Goal: Transaction & Acquisition: Book appointment/travel/reservation

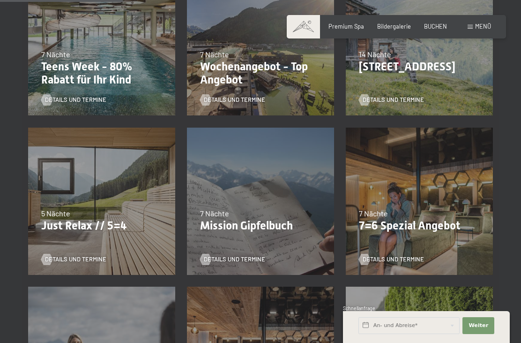
scroll to position [282, 0]
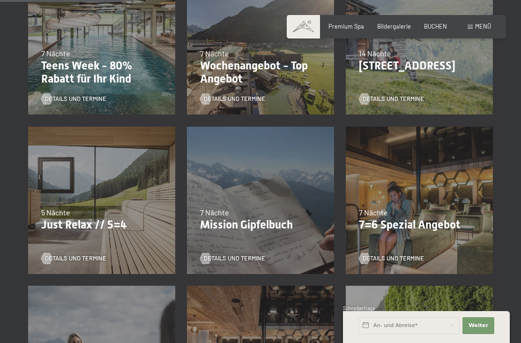
click at [443, 225] on p "7=6 Spezial Angebot" at bounding box center [419, 225] width 121 height 14
click at [411, 250] on div "Details und Termine" at bounding box center [416, 253] width 115 height 20
click at [410, 256] on span "Details und Termine" at bounding box center [393, 258] width 61 height 8
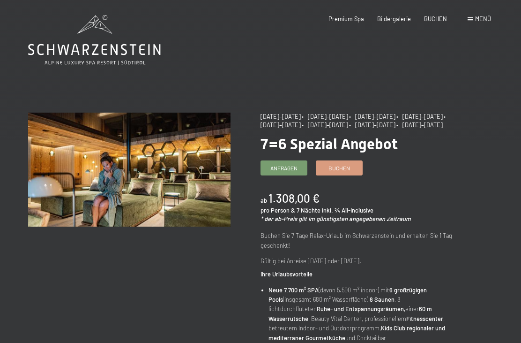
click at [341, 175] on link "Buchen" at bounding box center [340, 168] width 46 height 14
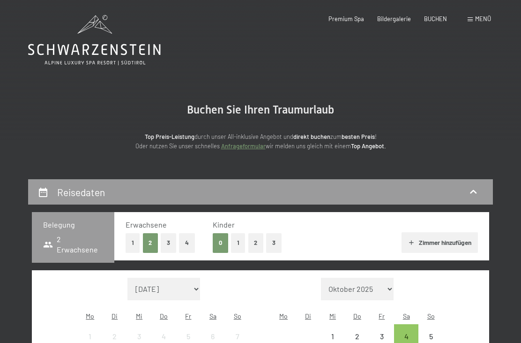
select select "2025-10-01"
select select "2025-11-01"
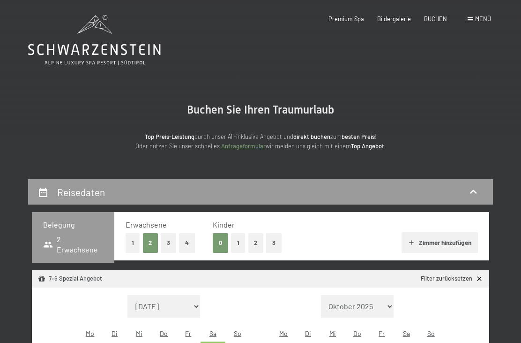
select select "2025-10-01"
select select "2025-11-01"
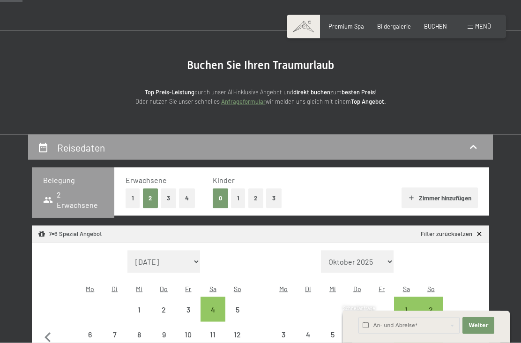
scroll to position [45, 0]
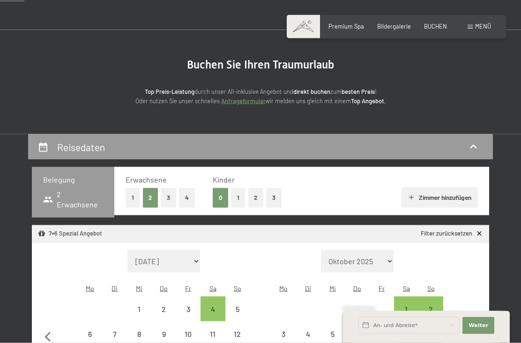
click at [387, 253] on select "Oktober 2025 November 2025 Dezember 2025 Januar 2026 Februar 2026 März 2026 Apr…" at bounding box center [357, 261] width 73 height 23
select select "2026-05-01"
select select "2026-06-01"
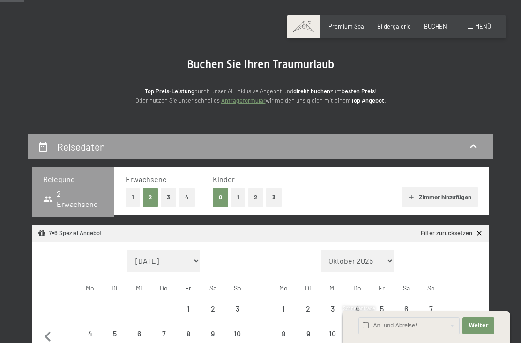
select select "2026-05-01"
select select "2026-06-01"
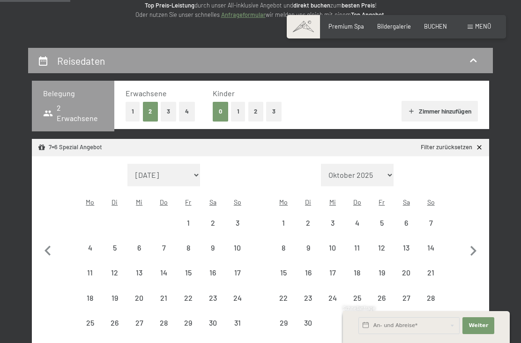
scroll to position [132, 0]
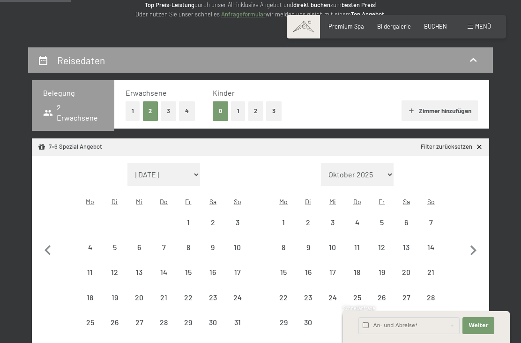
click at [432, 243] on div "14" at bounding box center [431, 254] width 23 height 23
select select "2026-05-01"
select select "2026-06-01"
click at [434, 268] on div "21" at bounding box center [431, 279] width 23 height 23
select select "2025-10-01"
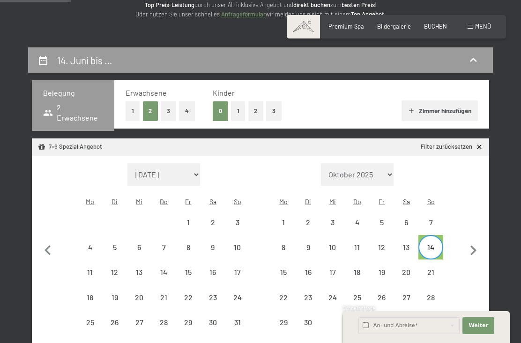
select select "2025-11-01"
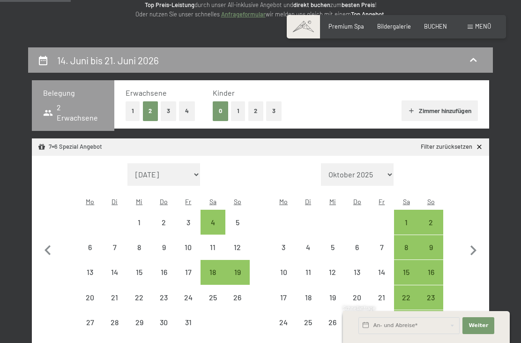
click at [467, 243] on icon "button" at bounding box center [474, 251] width 20 height 20
select select "2025-11-01"
select select "2025-12-01"
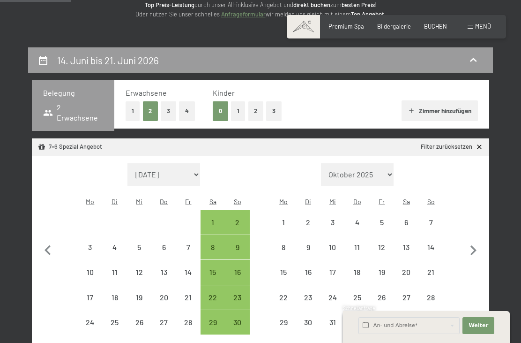
select select "2025-11-01"
select select "2025-12-01"
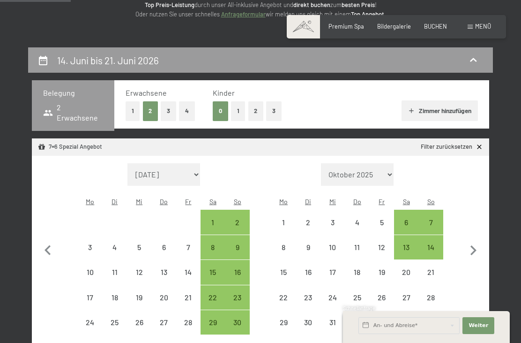
click at [466, 241] on icon "button" at bounding box center [474, 251] width 20 height 20
select select "2025-12-01"
select select "2026-01-01"
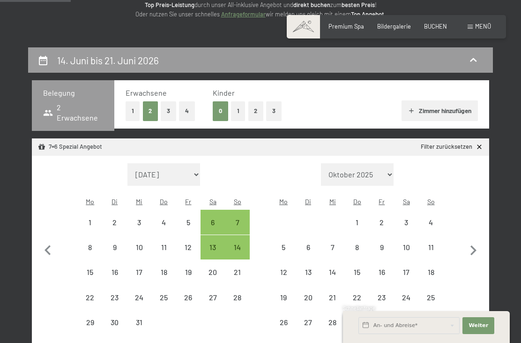
select select "2025-12-01"
select select "2026-01-01"
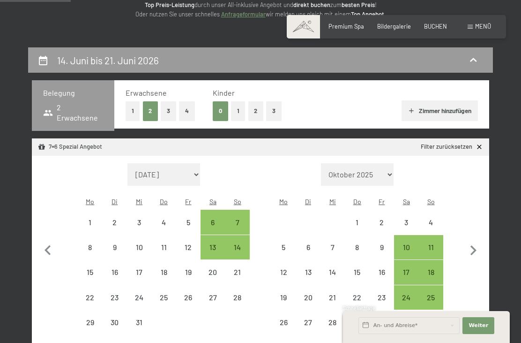
click at [468, 241] on icon "button" at bounding box center [474, 251] width 20 height 20
select select "2026-01-01"
select select "2026-02-01"
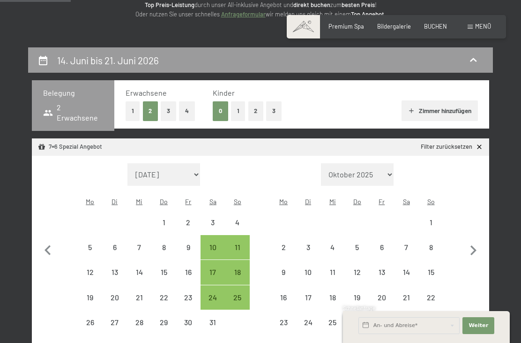
select select "2026-01-01"
select select "2026-02-01"
click at [470, 241] on icon "button" at bounding box center [474, 251] width 20 height 20
select select "2026-02-01"
select select "2026-03-01"
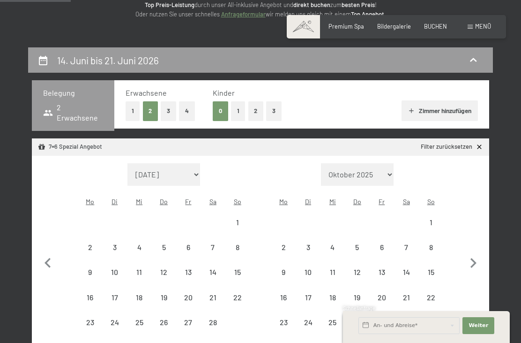
select select "2026-02-01"
select select "2026-03-01"
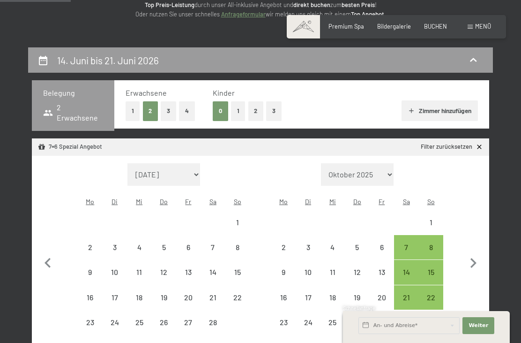
click at [474, 240] on button "button" at bounding box center [474, 261] width 20 height 197
select select "2026-03-01"
select select "2026-04-01"
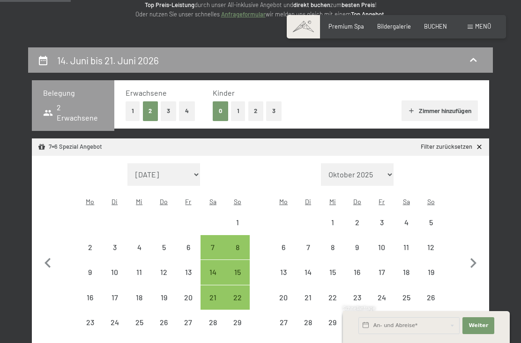
click at [472, 242] on button "button" at bounding box center [474, 261] width 20 height 197
select select "2026-04-01"
select select "2026-05-01"
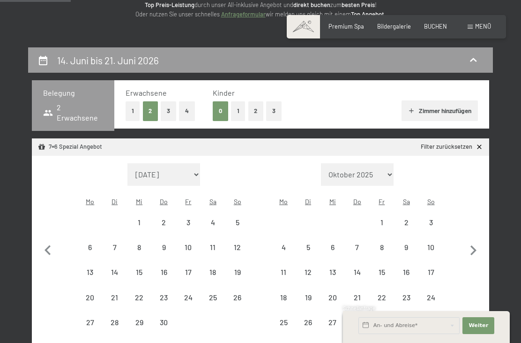
click at [472, 242] on icon "button" at bounding box center [474, 251] width 20 height 20
select select "2026-05-01"
select select "2026-06-01"
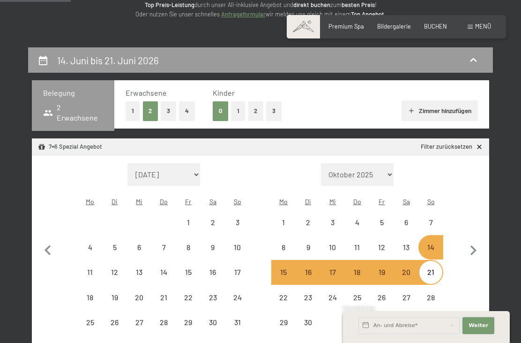
click at [487, 334] on button "Weiter Adressfelder ausblenden" at bounding box center [479, 325] width 32 height 17
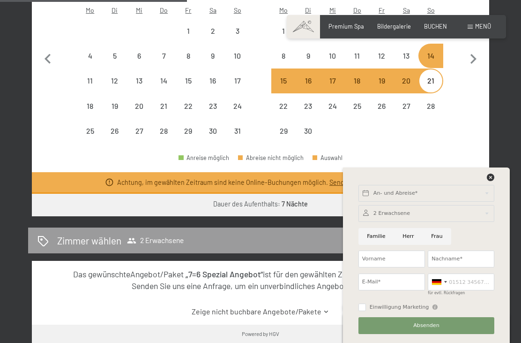
scroll to position [324, 0]
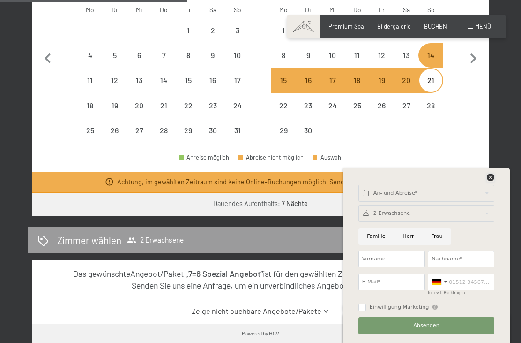
click at [489, 181] on icon at bounding box center [491, 178] width 8 height 8
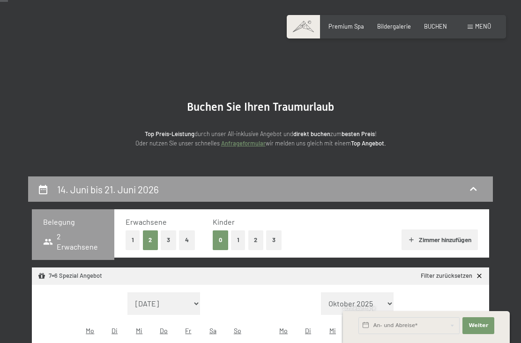
scroll to position [0, 0]
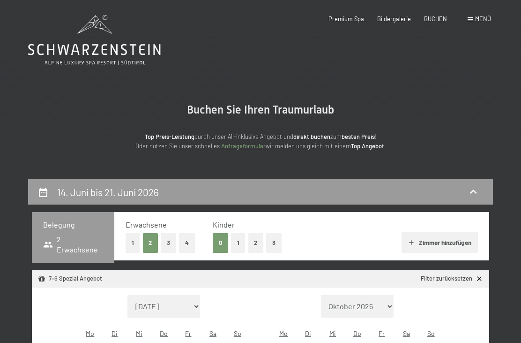
click at [81, 64] on icon at bounding box center [94, 40] width 133 height 50
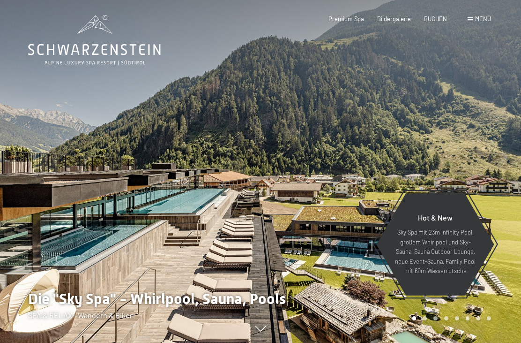
click at [470, 23] on div "Menü" at bounding box center [479, 19] width 23 height 8
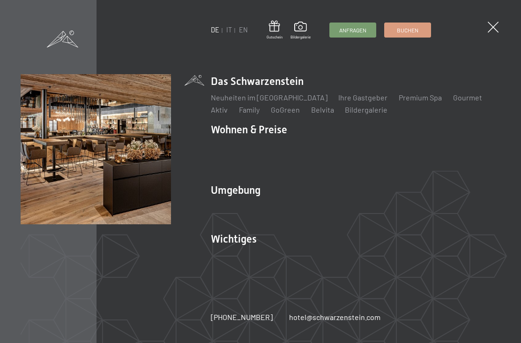
click at [299, 98] on link "Neuheiten im [GEOGRAPHIC_DATA]" at bounding box center [269, 97] width 117 height 9
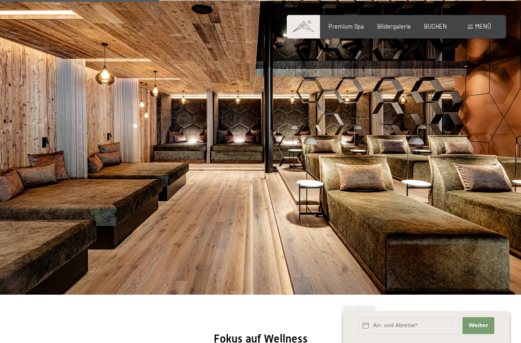
scroll to position [812, 0]
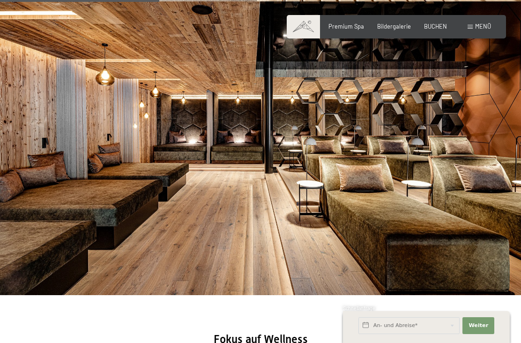
click at [476, 25] on span "Menü" at bounding box center [484, 27] width 16 height 8
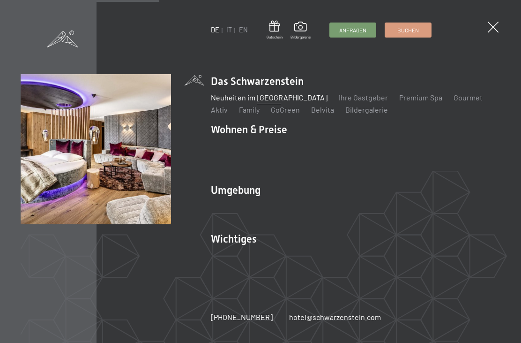
click at [326, 143] on link "Zimmer & Preise" at bounding box center [310, 146] width 54 height 9
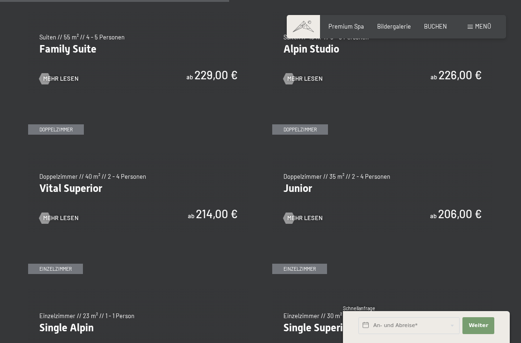
scroll to position [949, 0]
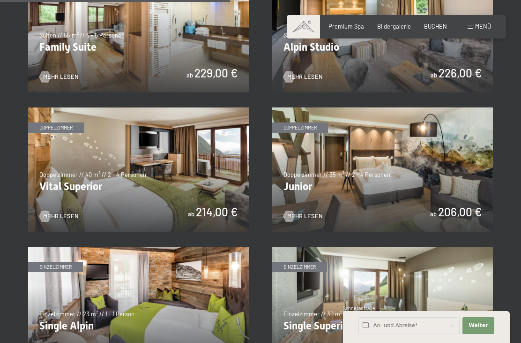
click at [98, 160] on img at bounding box center [138, 169] width 221 height 124
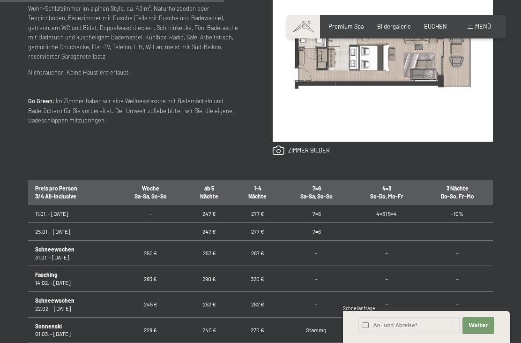
scroll to position [273, 0]
